Goal: Communication & Community: Participate in discussion

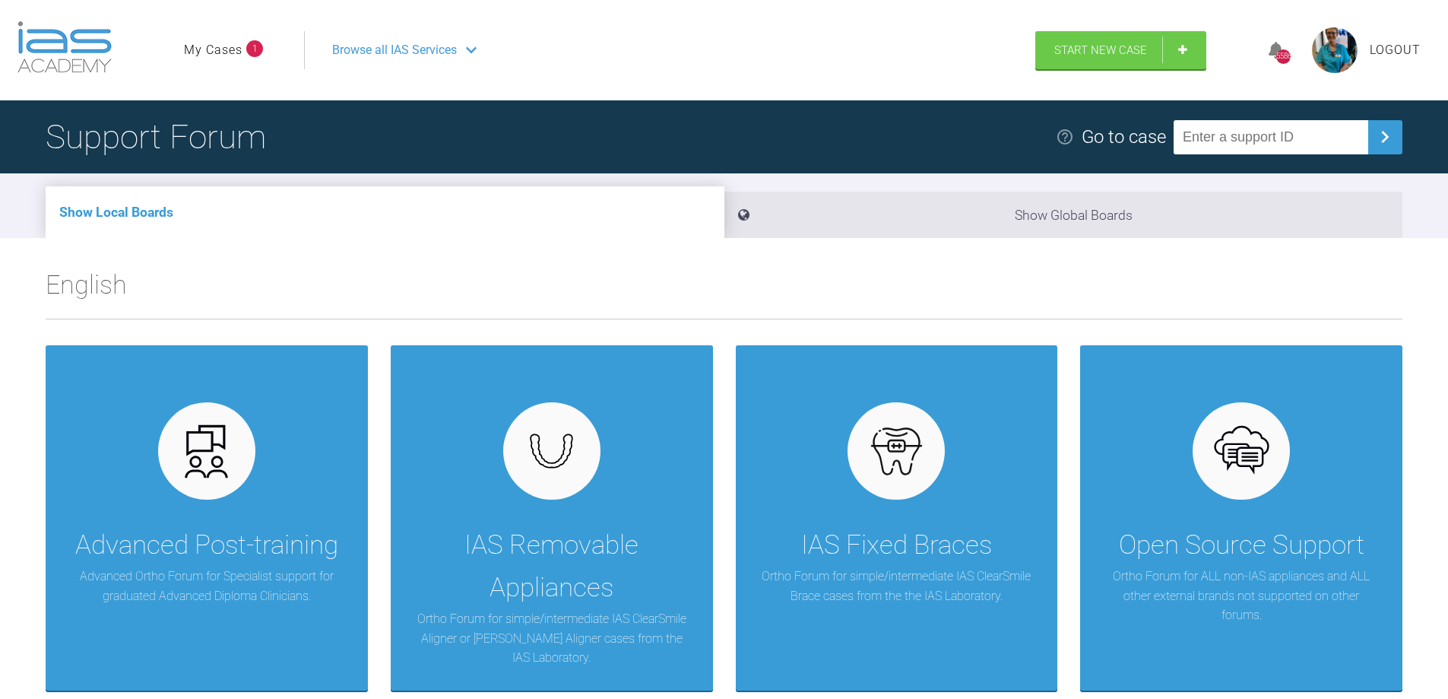
click at [230, 48] on link "My Cases" at bounding box center [213, 50] width 59 height 20
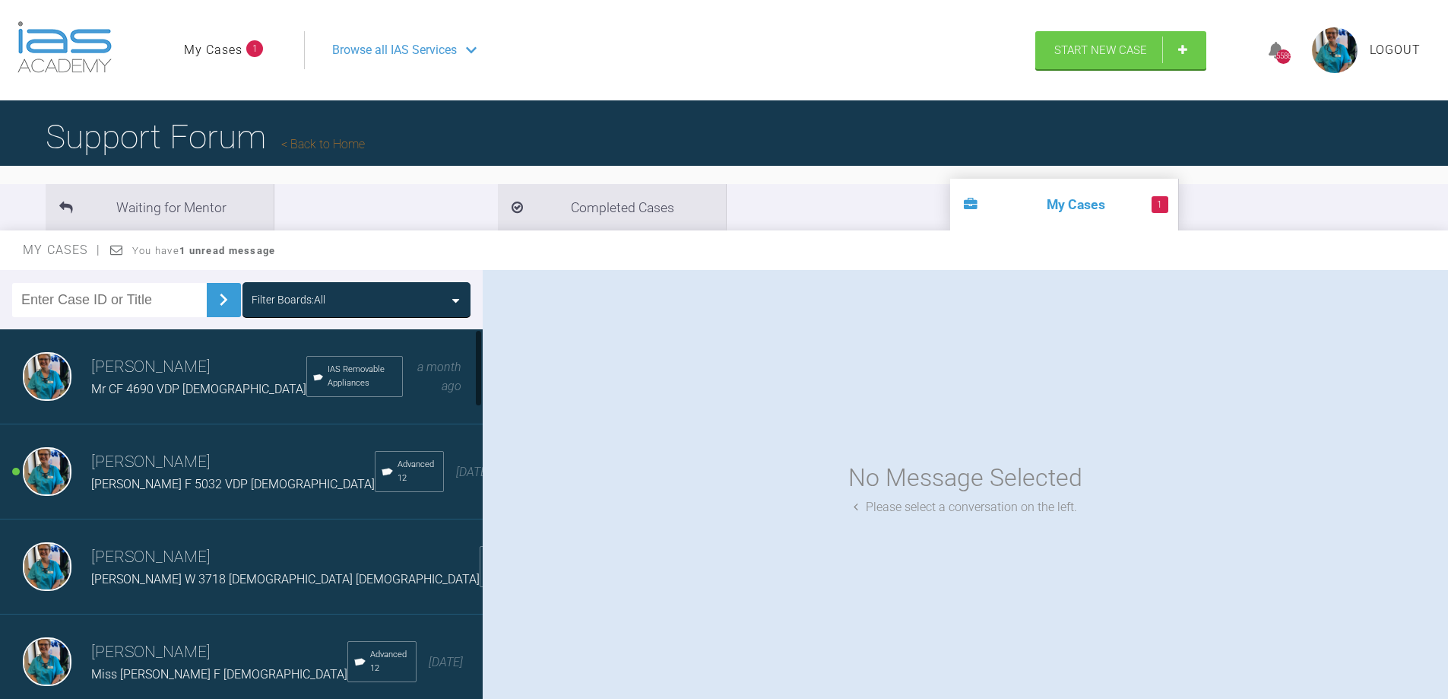
click at [48, 467] on img at bounding box center [47, 471] width 49 height 49
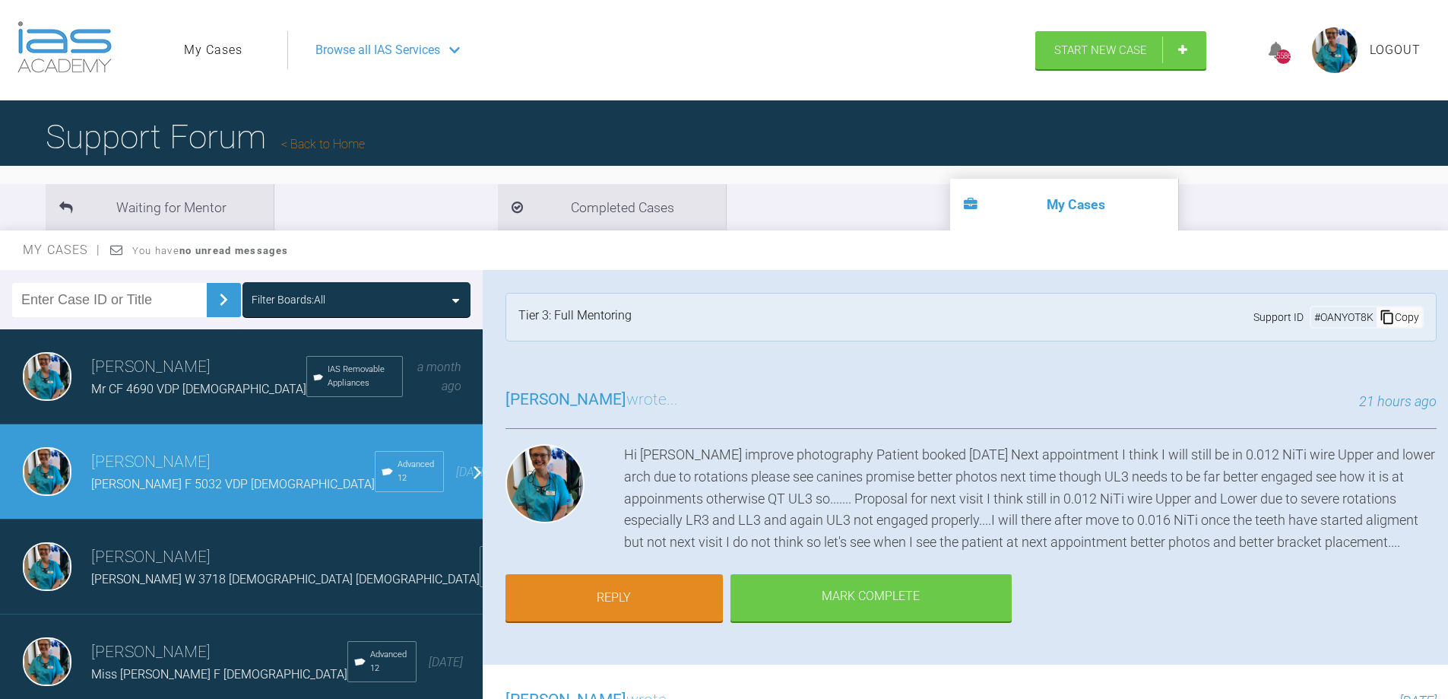
click at [51, 565] on img at bounding box center [47, 566] width 49 height 49
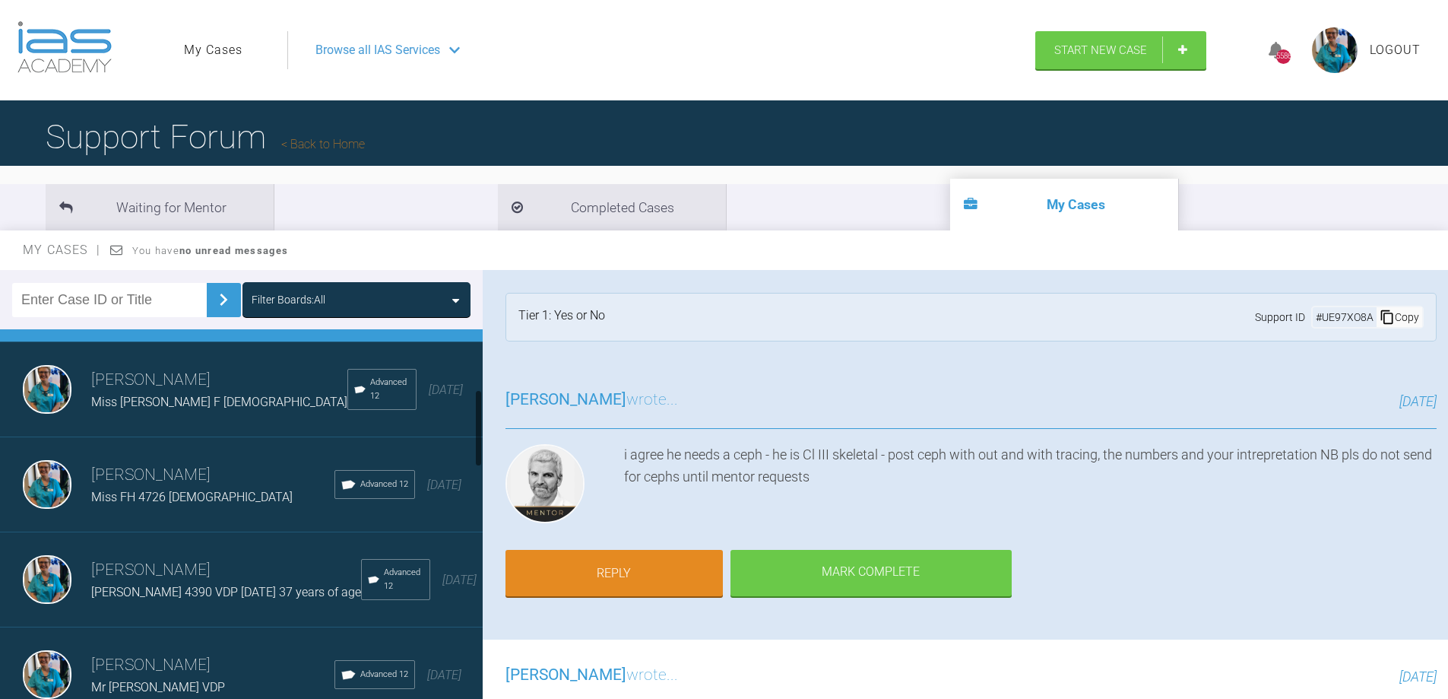
scroll to position [304, 0]
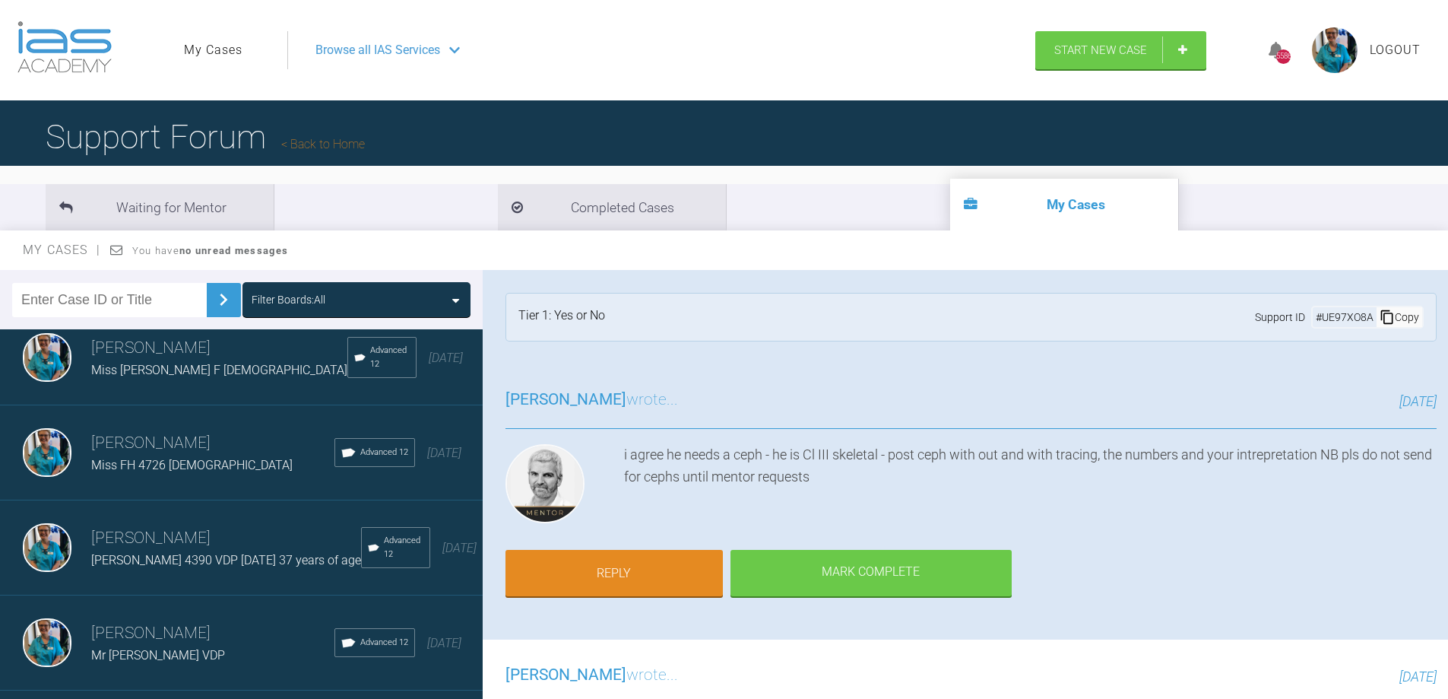
click at [43, 357] on img at bounding box center [47, 357] width 49 height 49
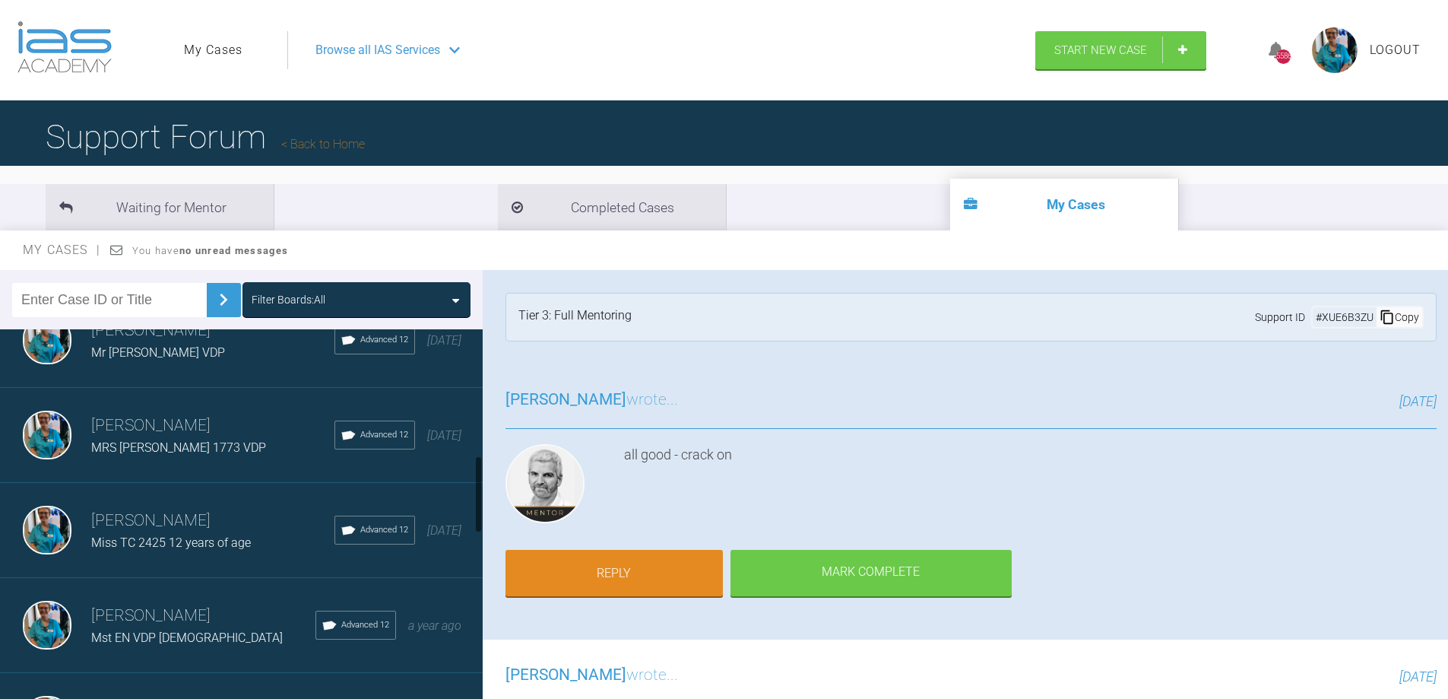
scroll to position [608, 0]
click at [43, 632] on img at bounding box center [47, 623] width 49 height 49
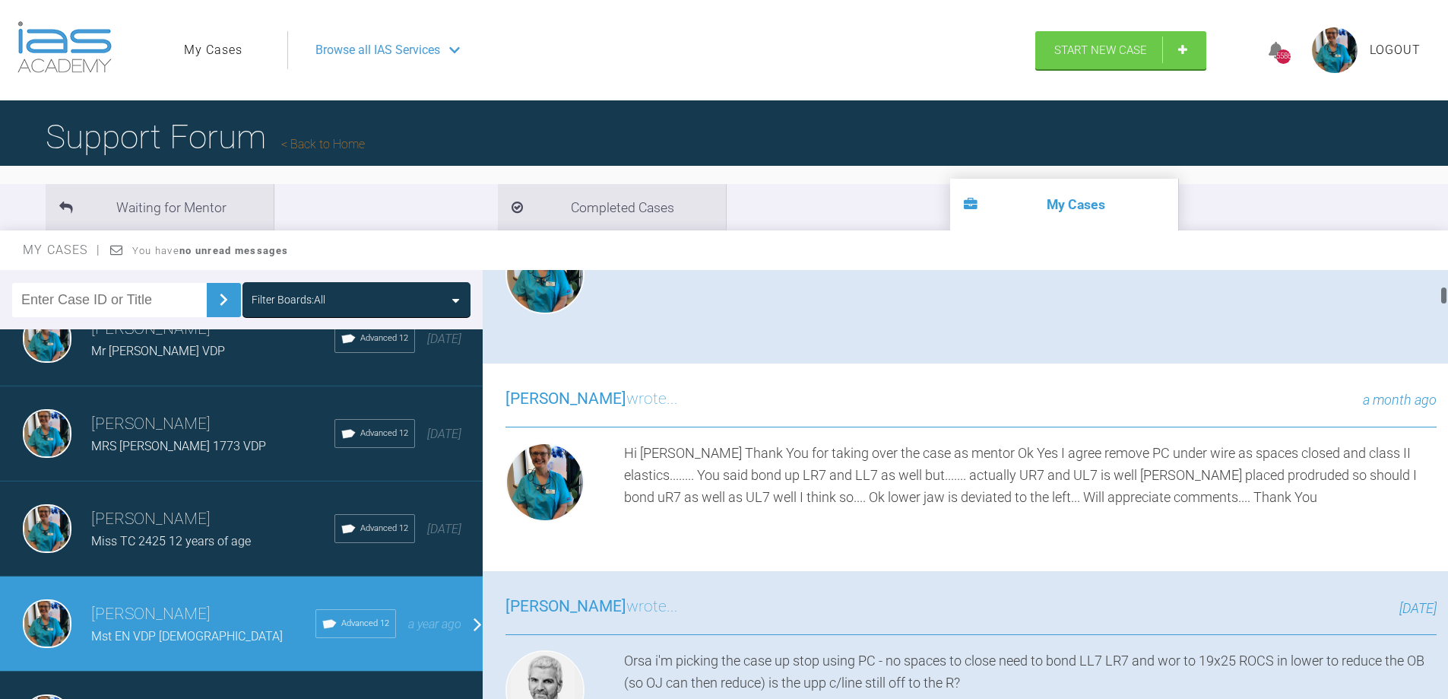
scroll to position [912, 0]
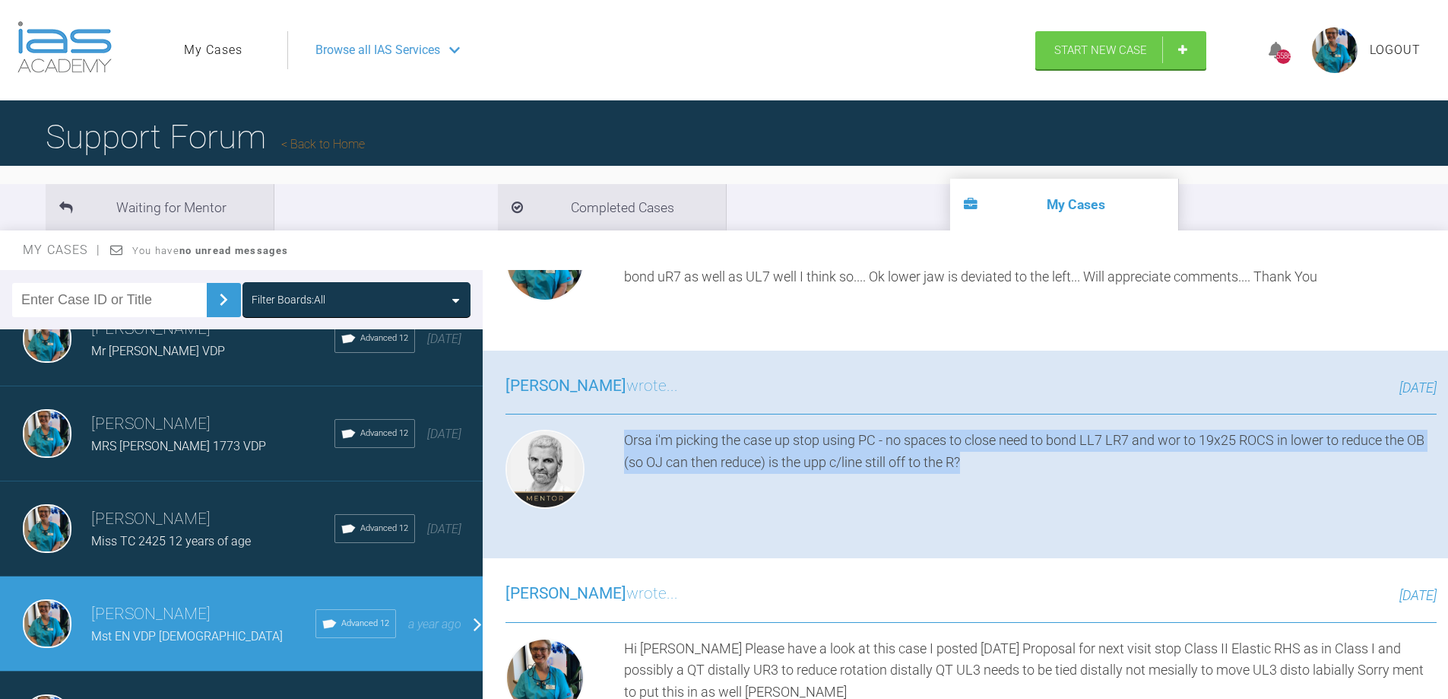
drag, startPoint x: 627, startPoint y: 441, endPoint x: 1235, endPoint y: 467, distance: 608.7
click at [1305, 467] on div "Orsa i'm picking the case up stop using PC - no spaces to close need to bond LL…" at bounding box center [1030, 472] width 813 height 85
copy div "Orsa i'm picking the case up stop using PC - no spaces to close need to bond LL…"
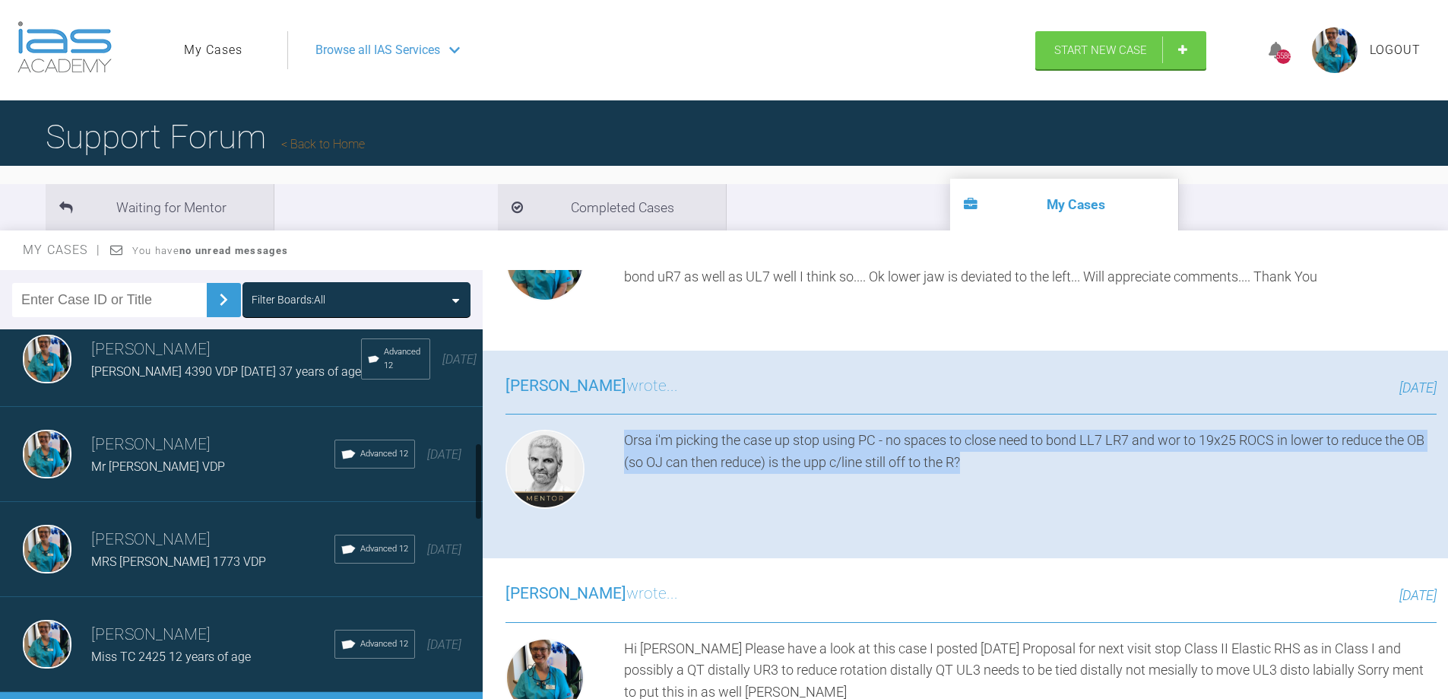
scroll to position [456, 0]
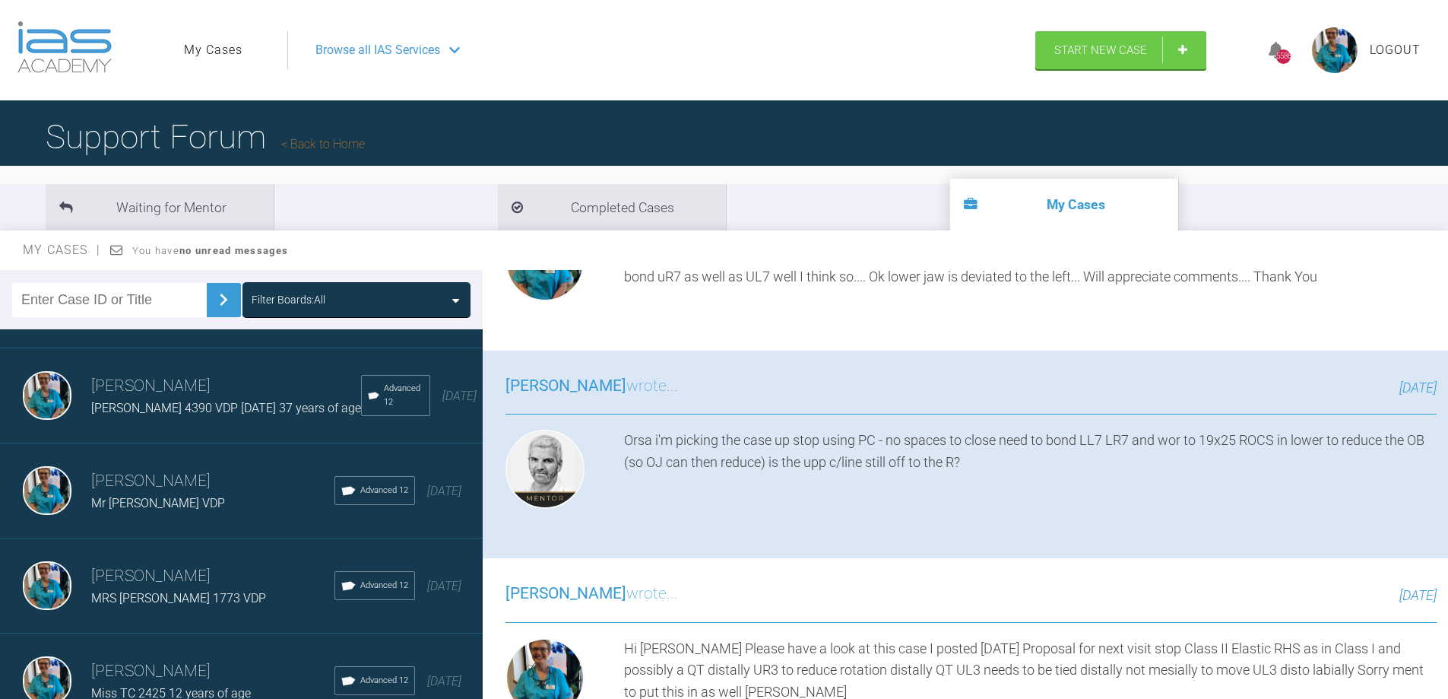
click at [130, 409] on span "[PERSON_NAME] 4390 VDP [DATE] 37 years of age" at bounding box center [226, 408] width 270 height 14
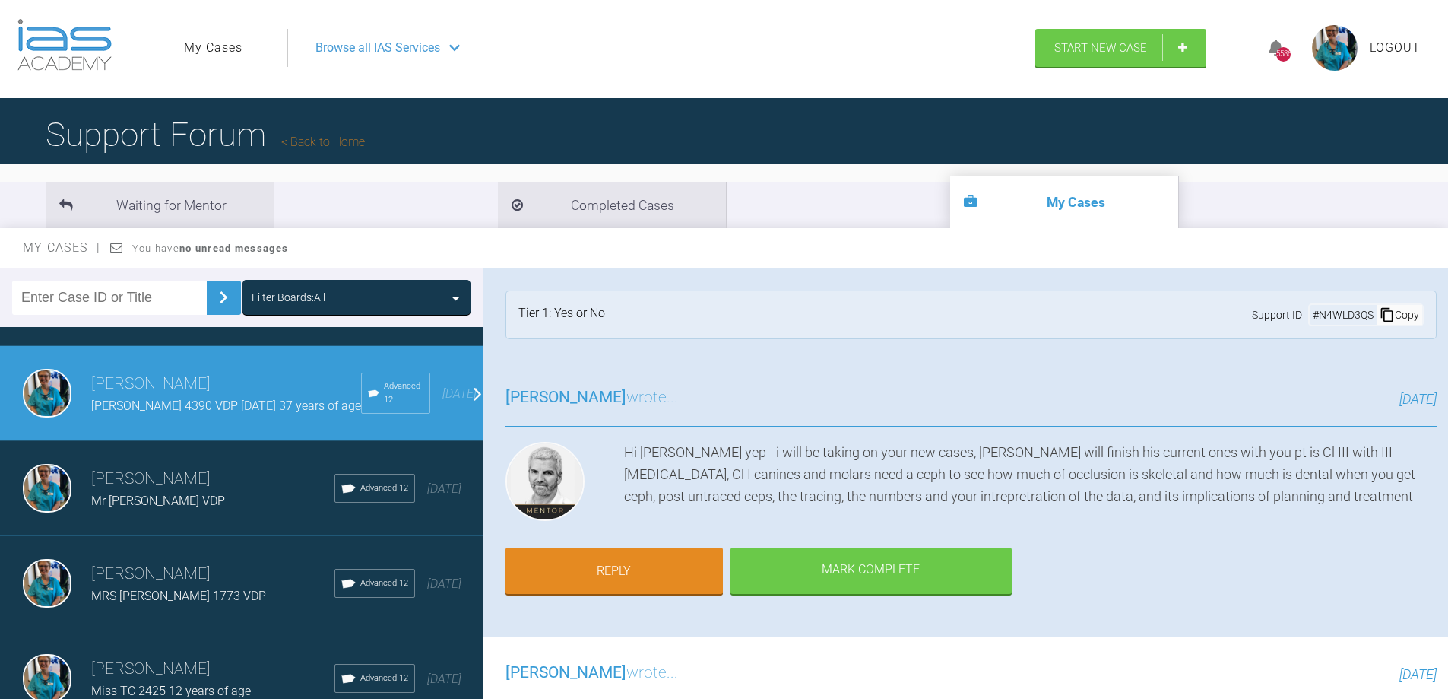
scroll to position [0, 0]
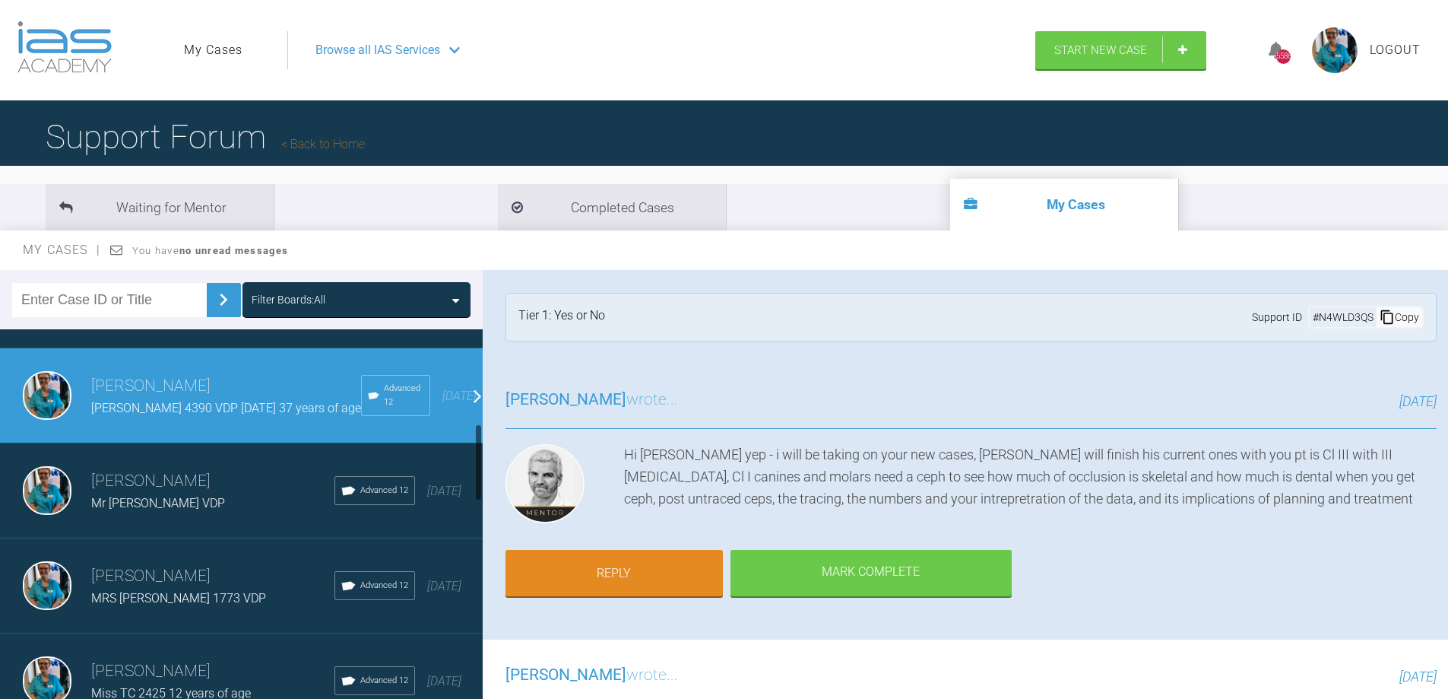
click at [149, 395] on h3 "[PERSON_NAME]" at bounding box center [226, 386] width 270 height 26
click at [113, 493] on h3 "[PERSON_NAME]" at bounding box center [212, 481] width 243 height 26
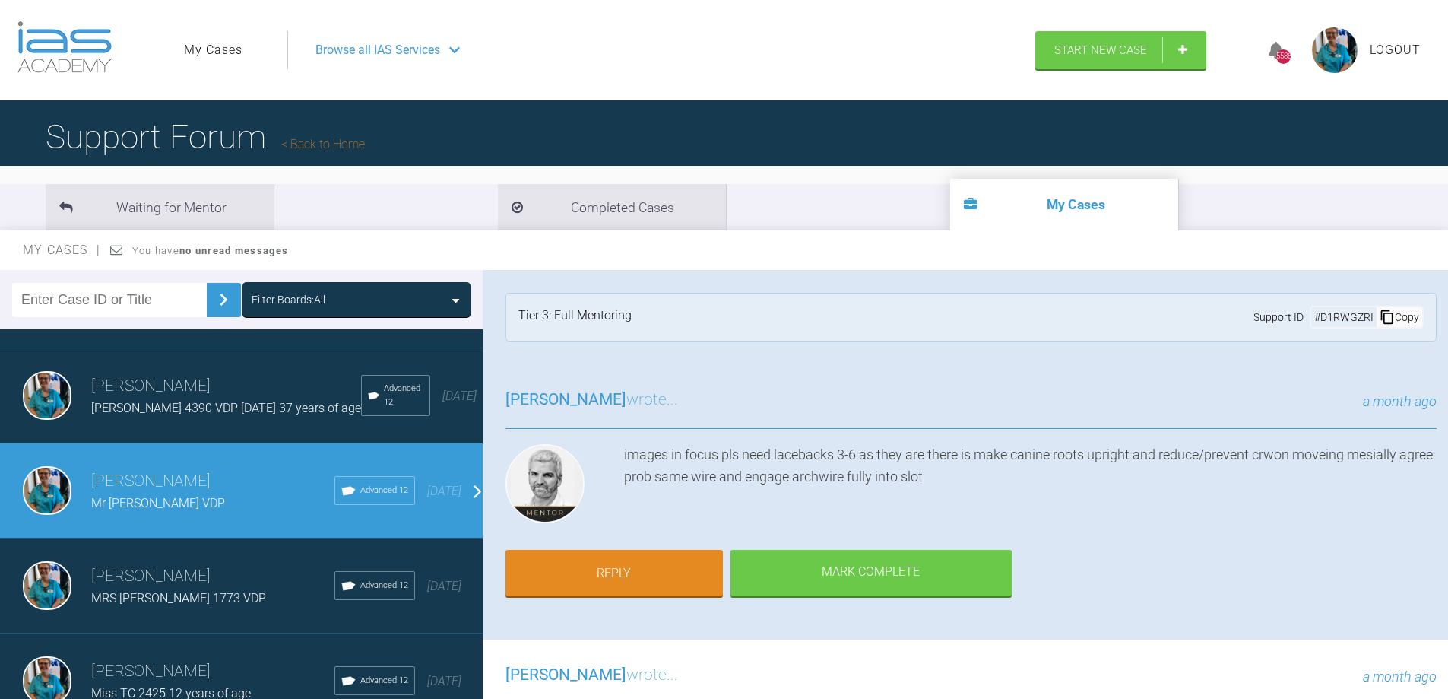
click at [143, 405] on span "[PERSON_NAME] 4390 VDP [DATE] 37 years of age" at bounding box center [226, 408] width 270 height 14
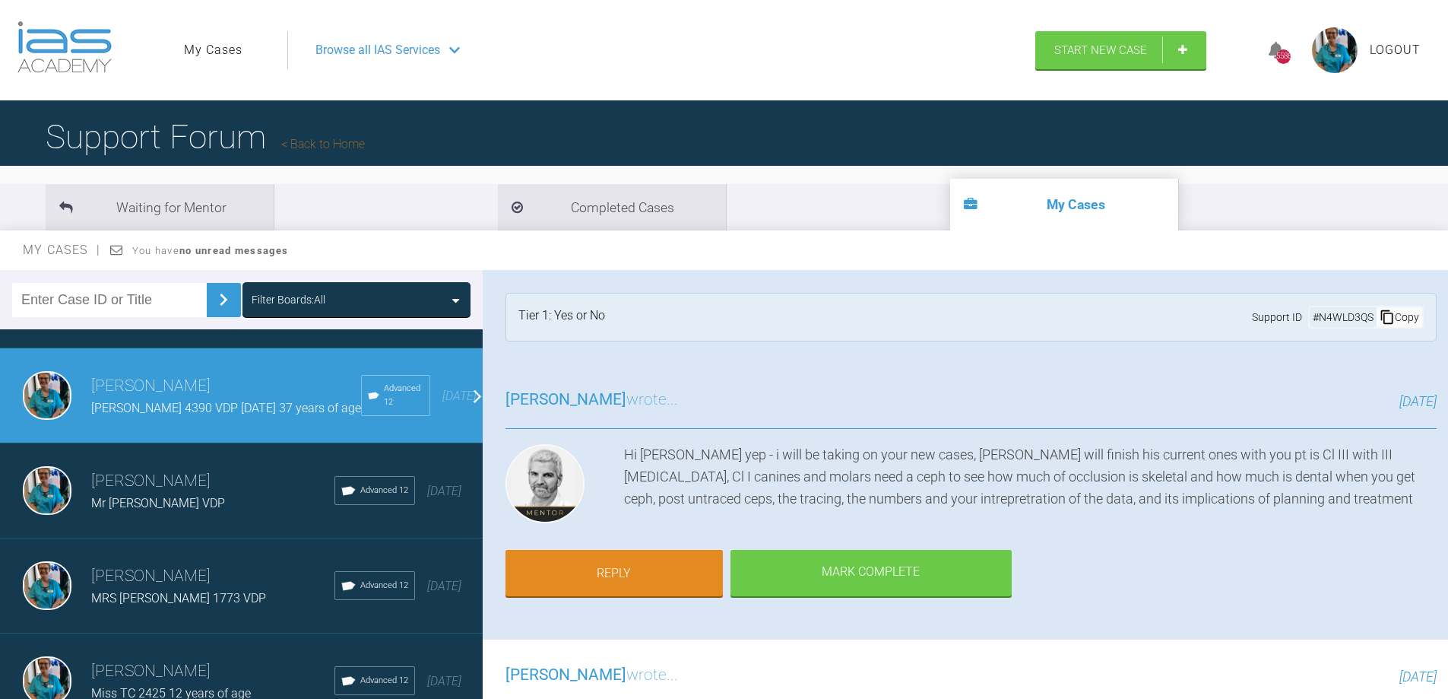
click at [408, 51] on span "Browse all IAS Services" at bounding box center [377, 50] width 125 height 20
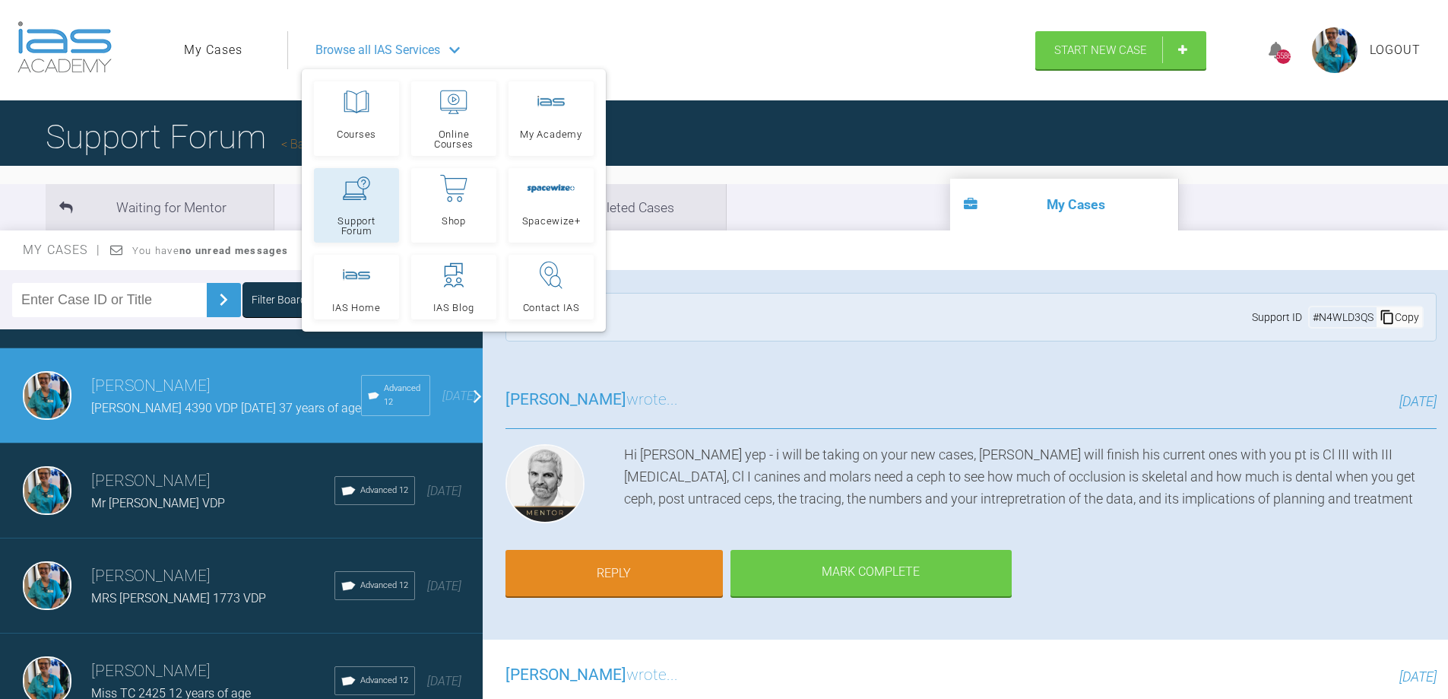
click at [373, 226] on span "Support Forum" at bounding box center [356, 226] width 71 height 20
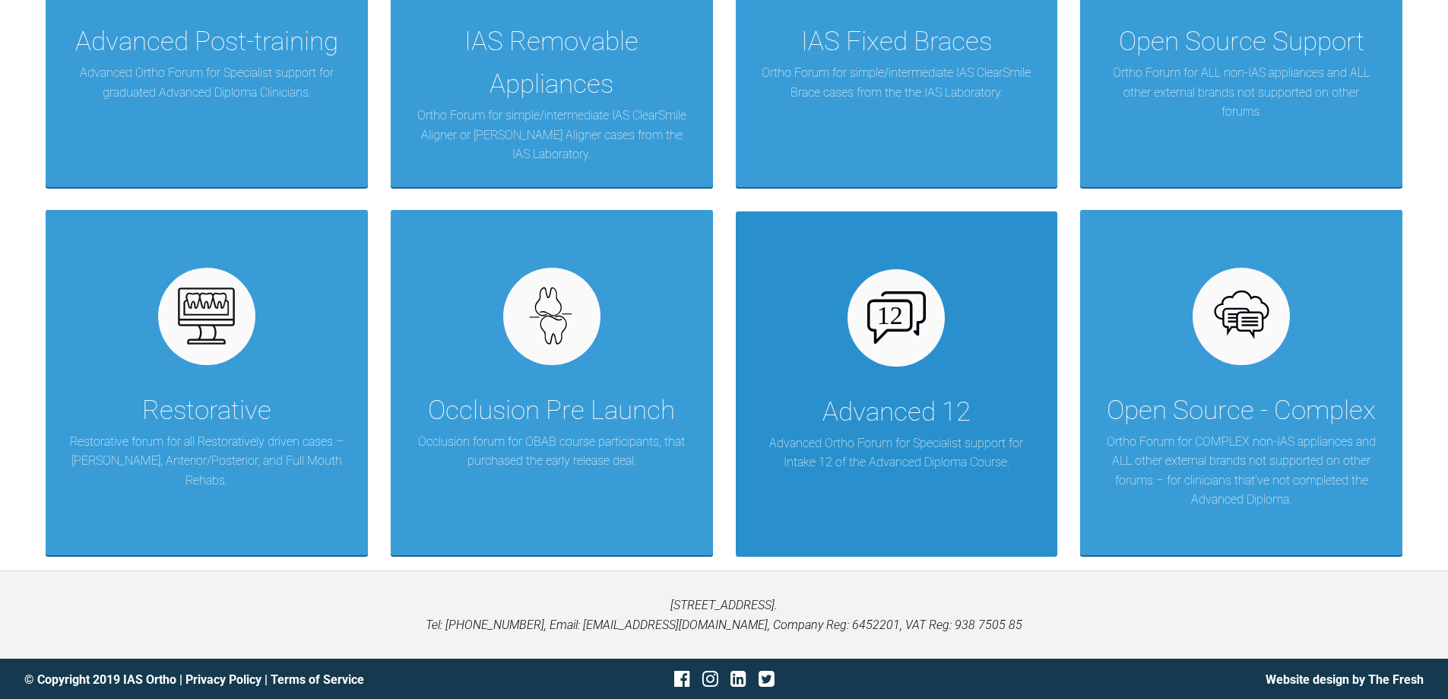
scroll to position [505, 0]
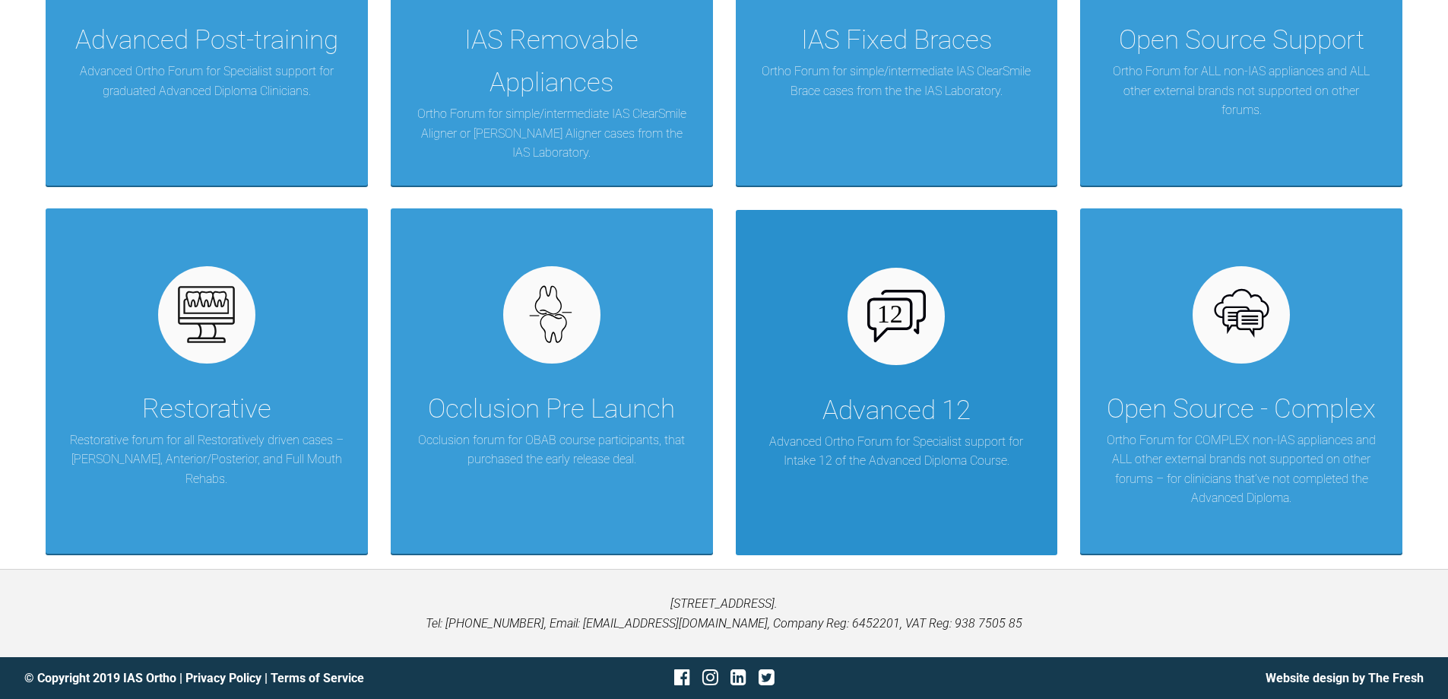
click at [866, 449] on p "Advanced Ortho Forum for Specialist support for Intake 12 of the Advanced Diplo…" at bounding box center [897, 451] width 277 height 39
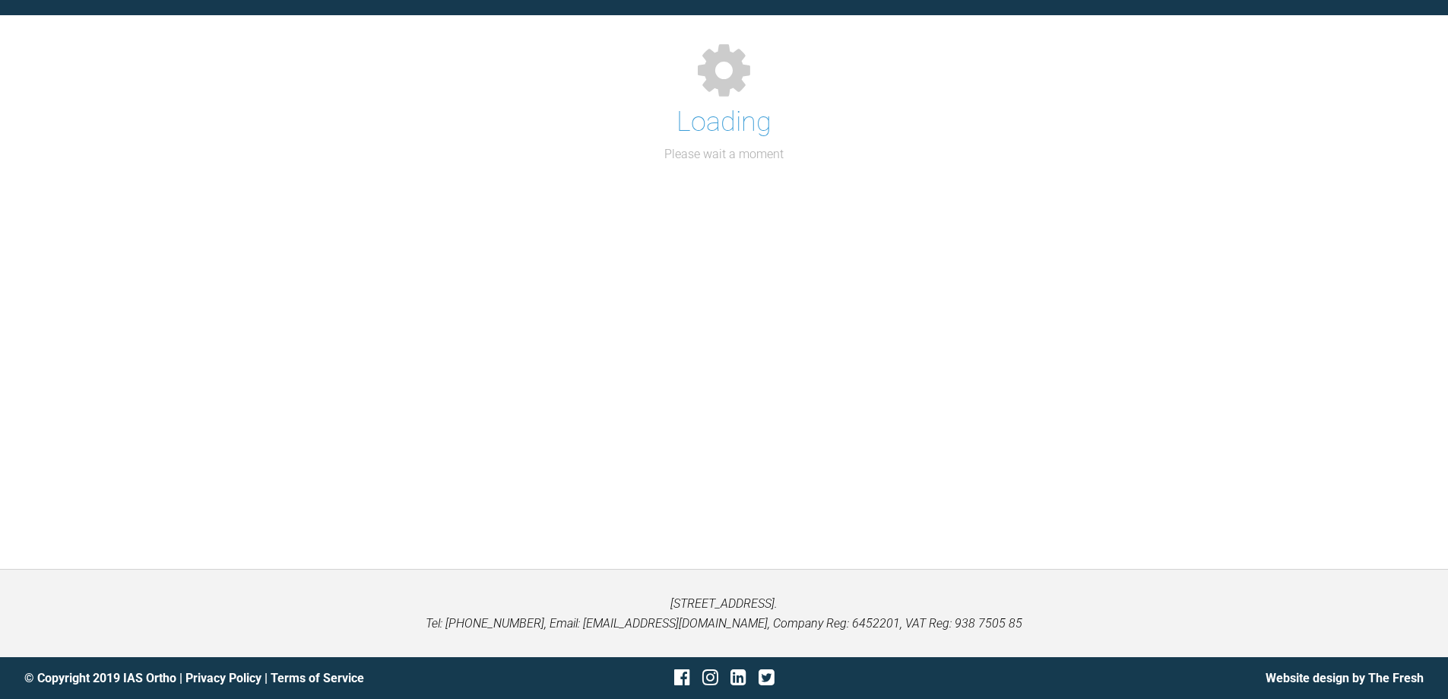
click at [866, 449] on div "Support Forum Back to Home Go to case Loading Please wait a moment" at bounding box center [724, 255] width 1448 height 626
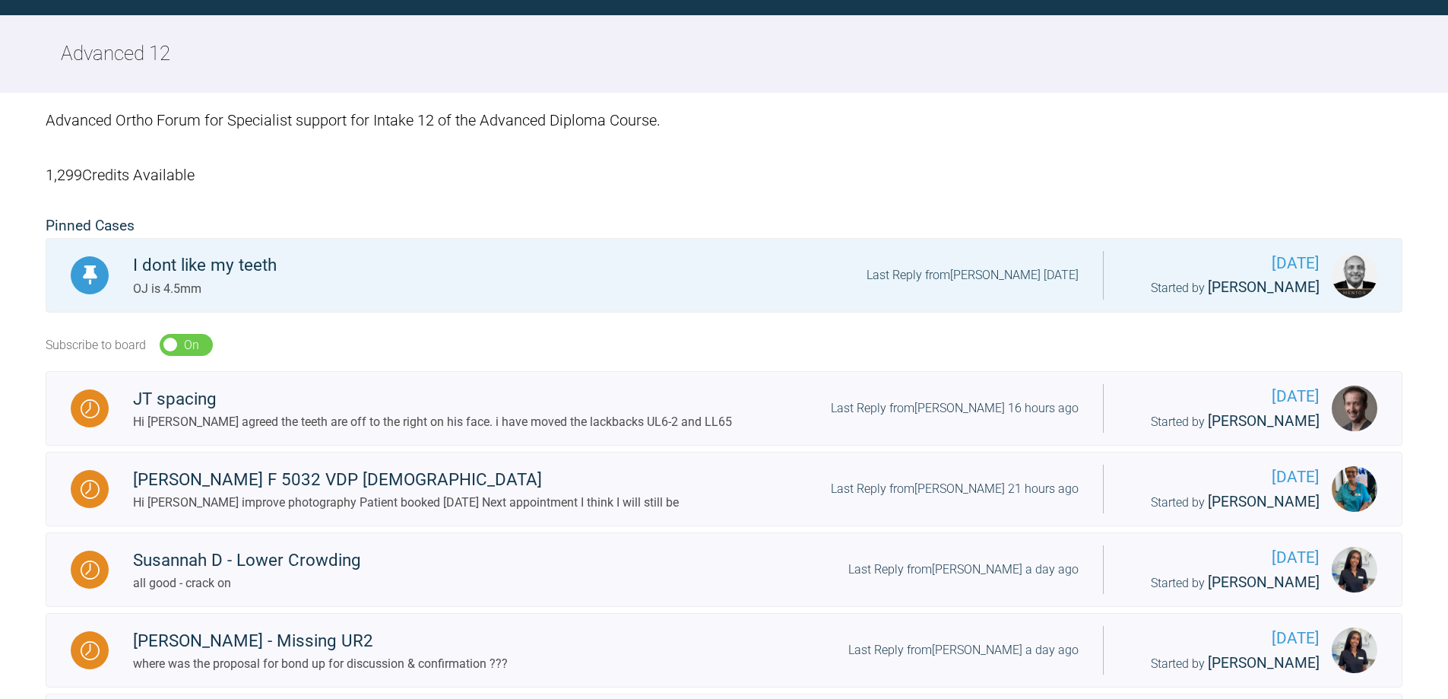
scroll to position [505, 0]
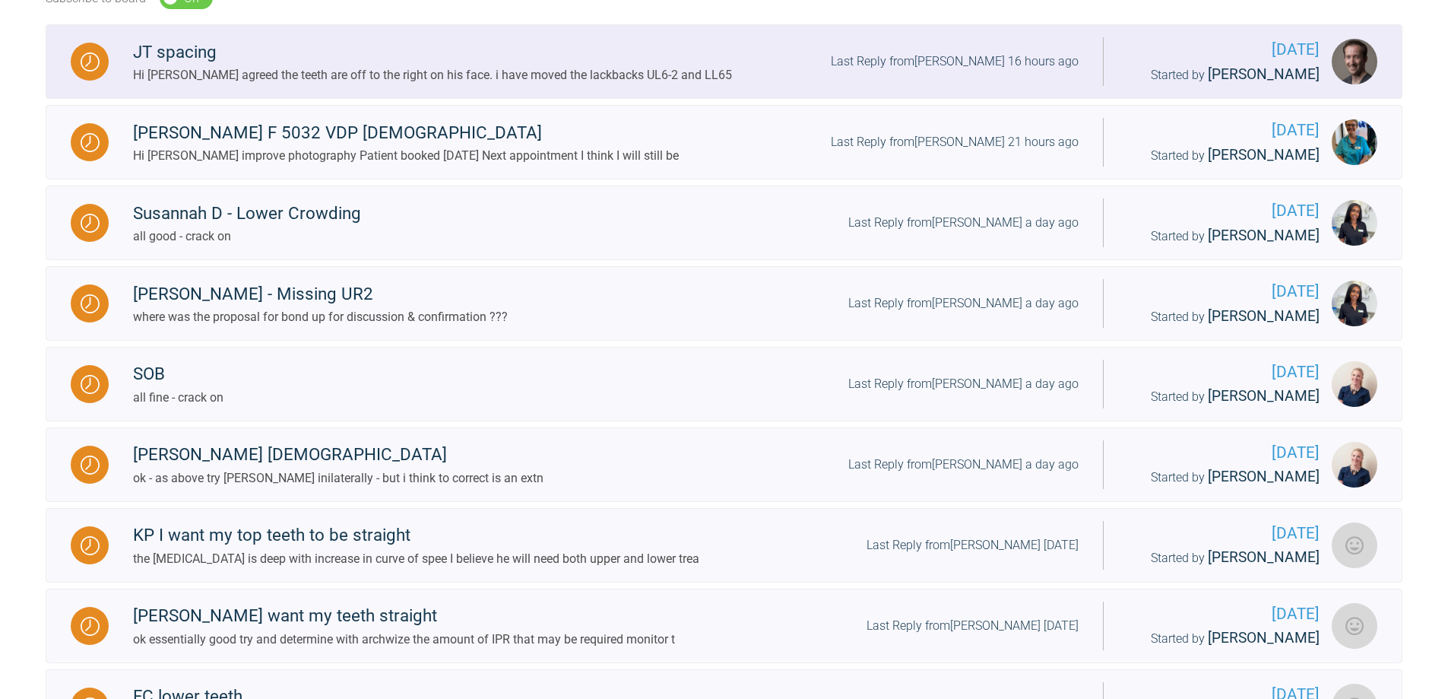
click at [579, 28] on link "JT spacing Hi Ross agreed the teeth are off to the right on his face. i have mo…" at bounding box center [724, 61] width 1357 height 75
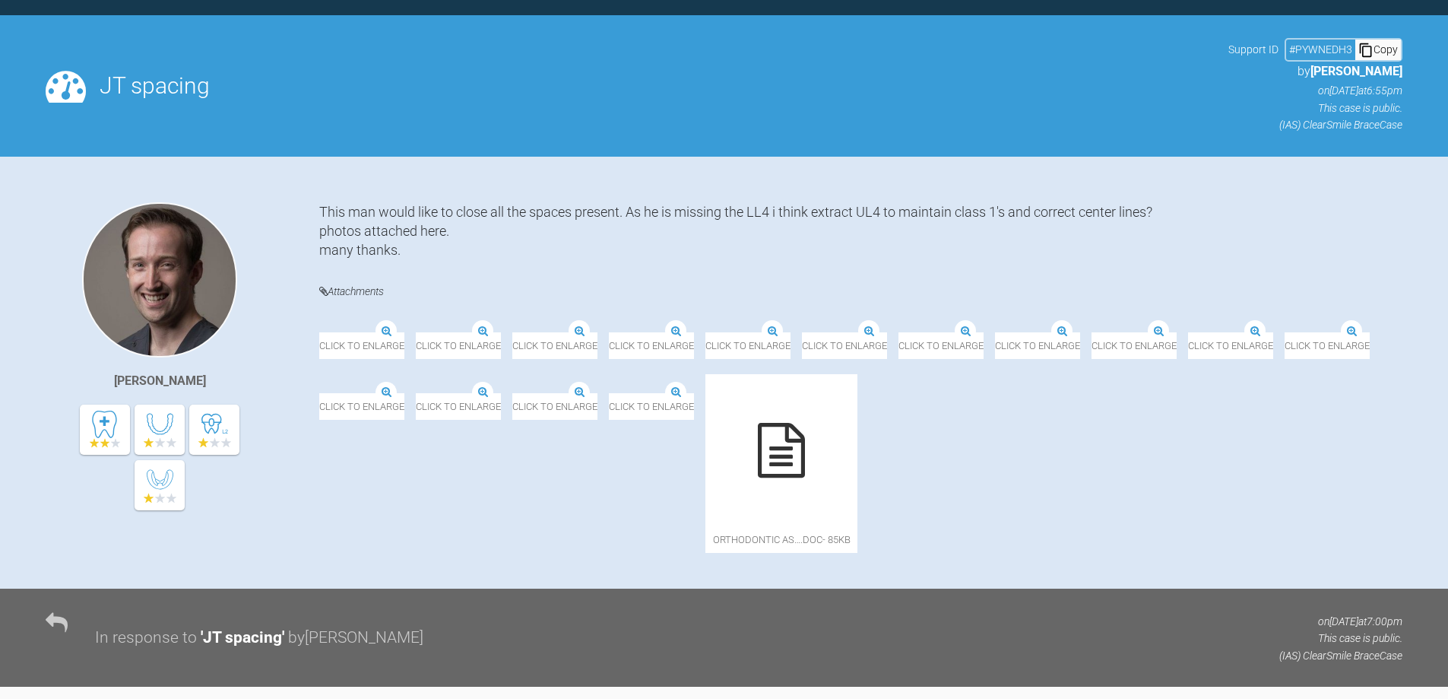
scroll to position [505, 0]
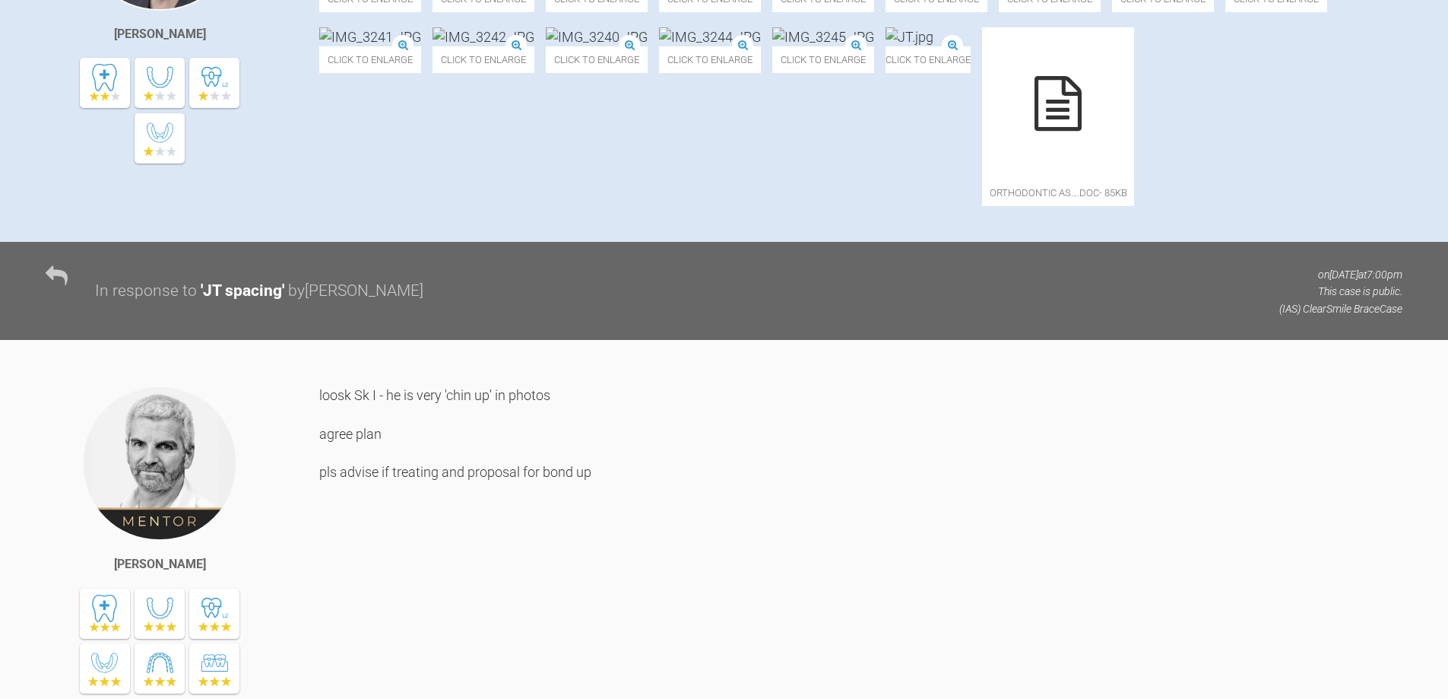
click at [859, 395] on div "loosk Sk I - he is very 'chin up' in photos agree plan pls advise if treating a…" at bounding box center [860, 564] width 1083 height 359
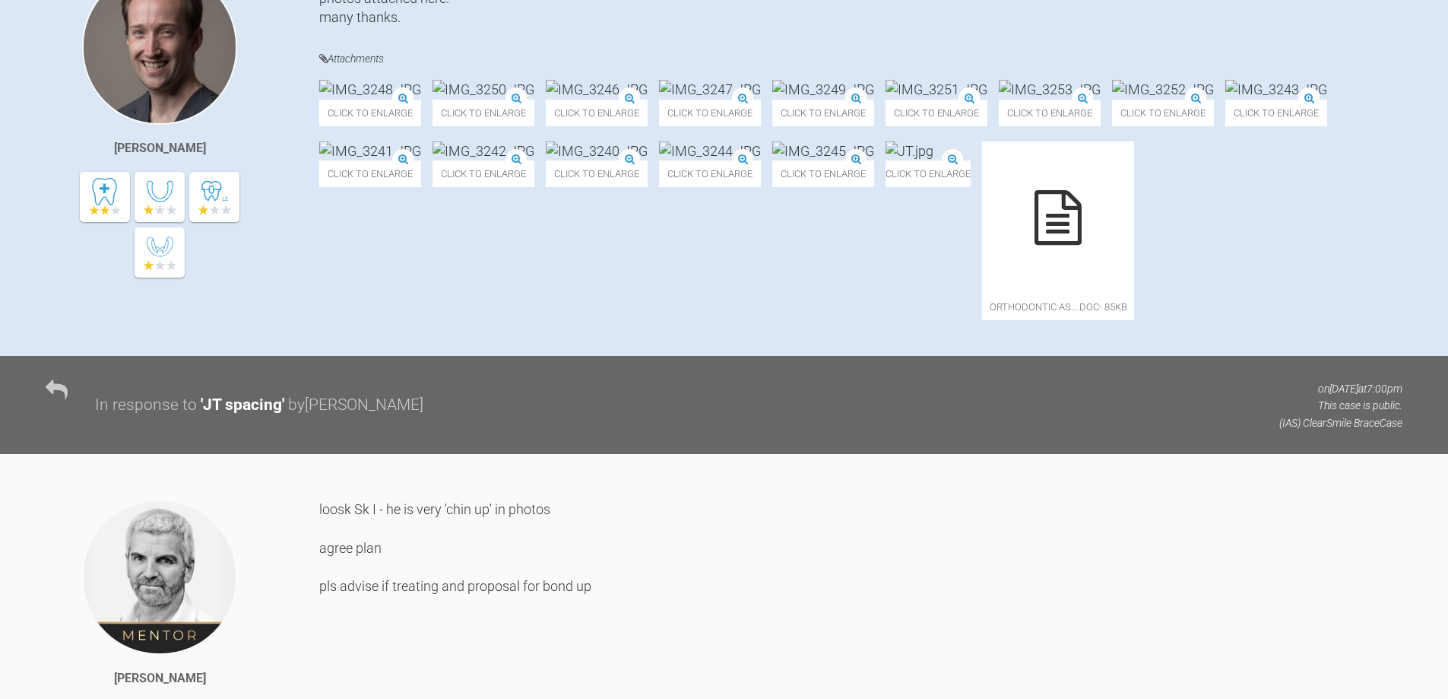
scroll to position [0, 0]
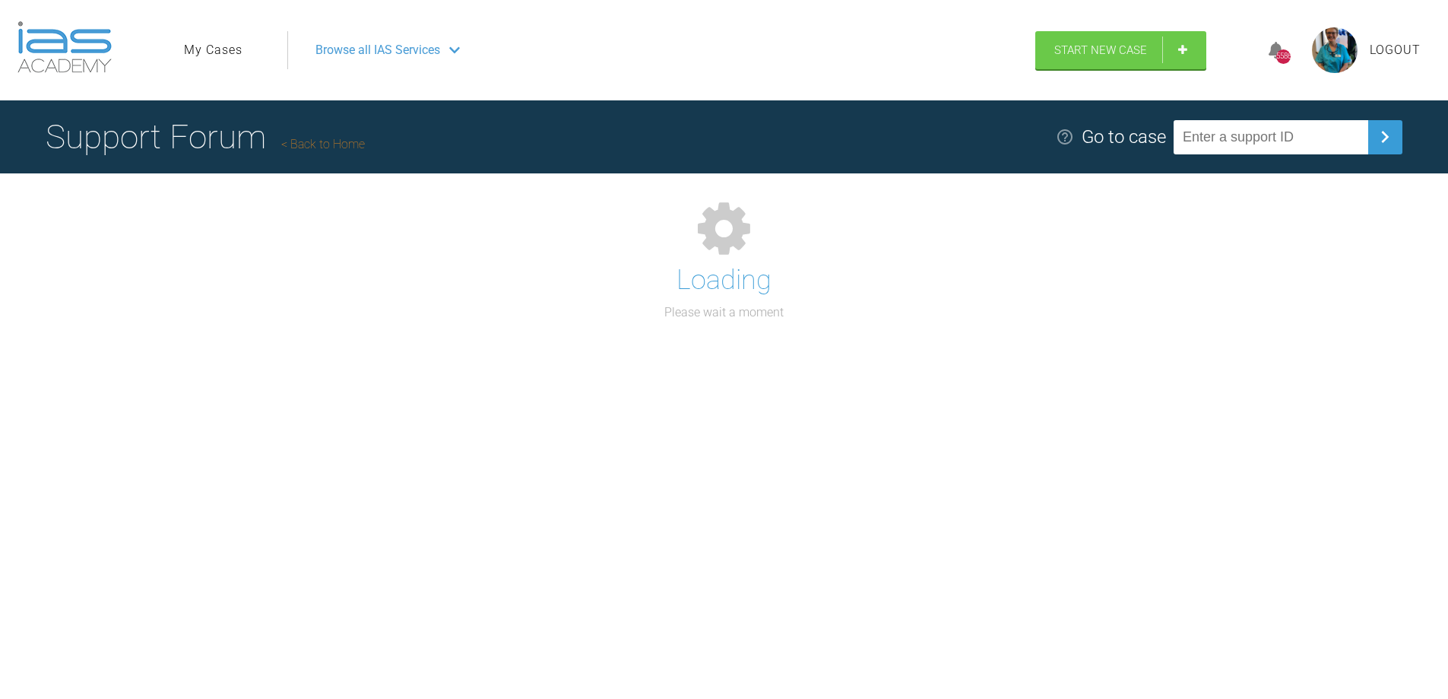
scroll to position [158, 0]
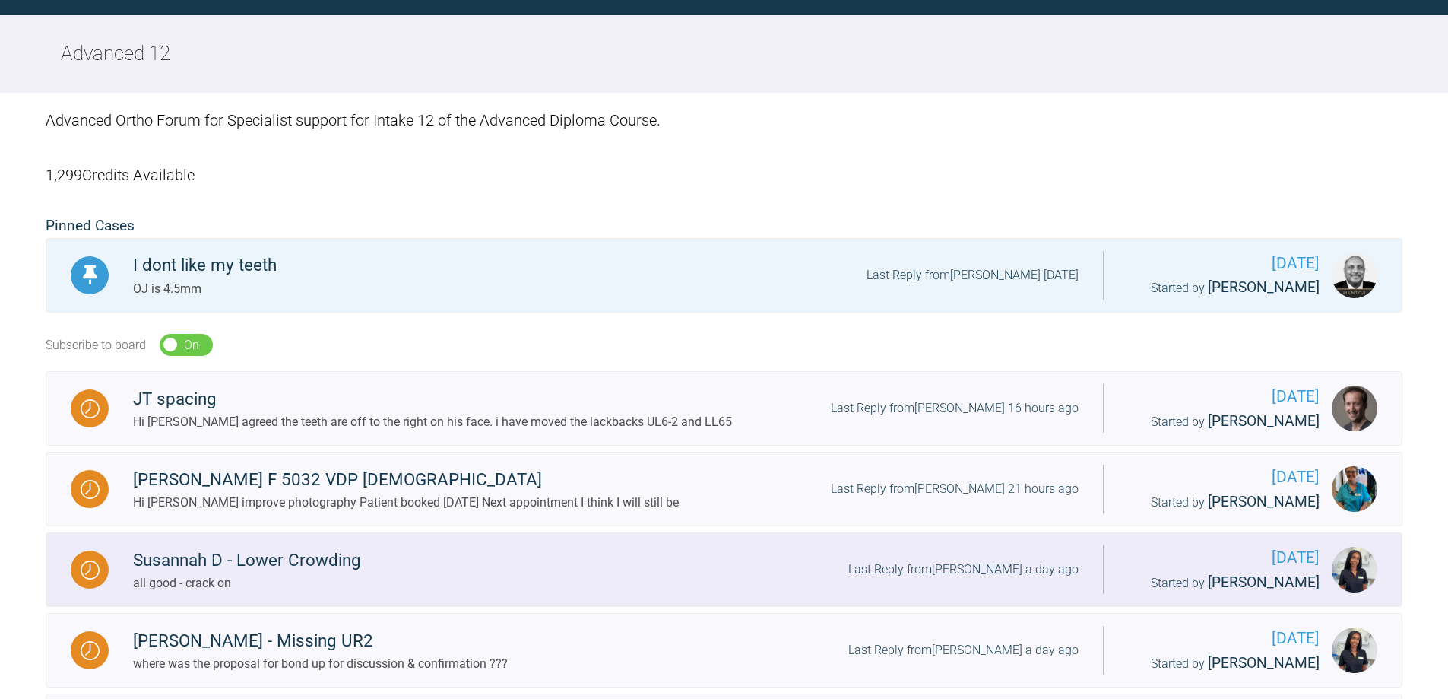
click at [97, 579] on img at bounding box center [90, 569] width 19 height 19
